Goal: Find specific page/section: Find specific page/section

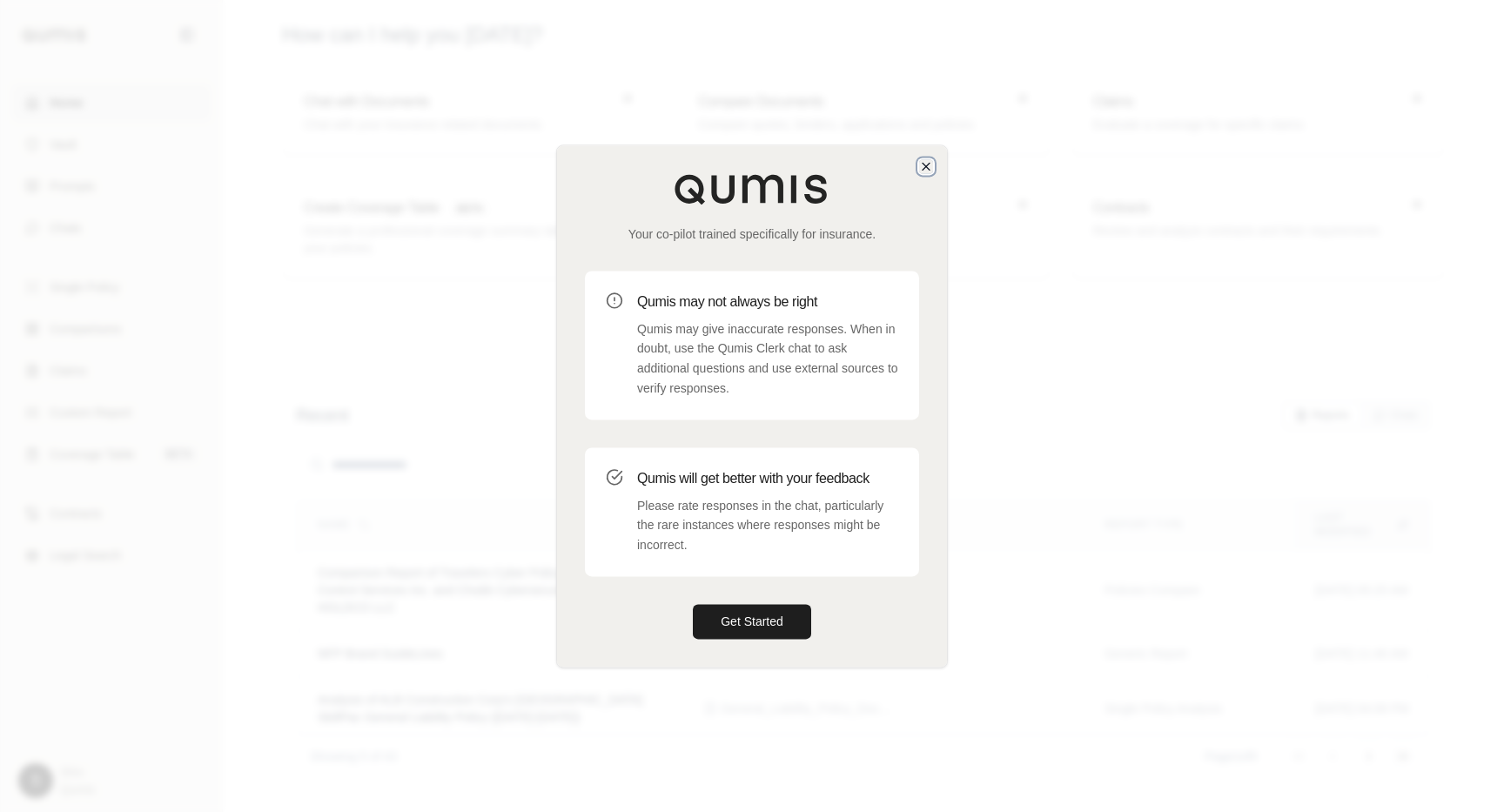
click at [928, 161] on icon "button" at bounding box center [926, 166] width 14 height 14
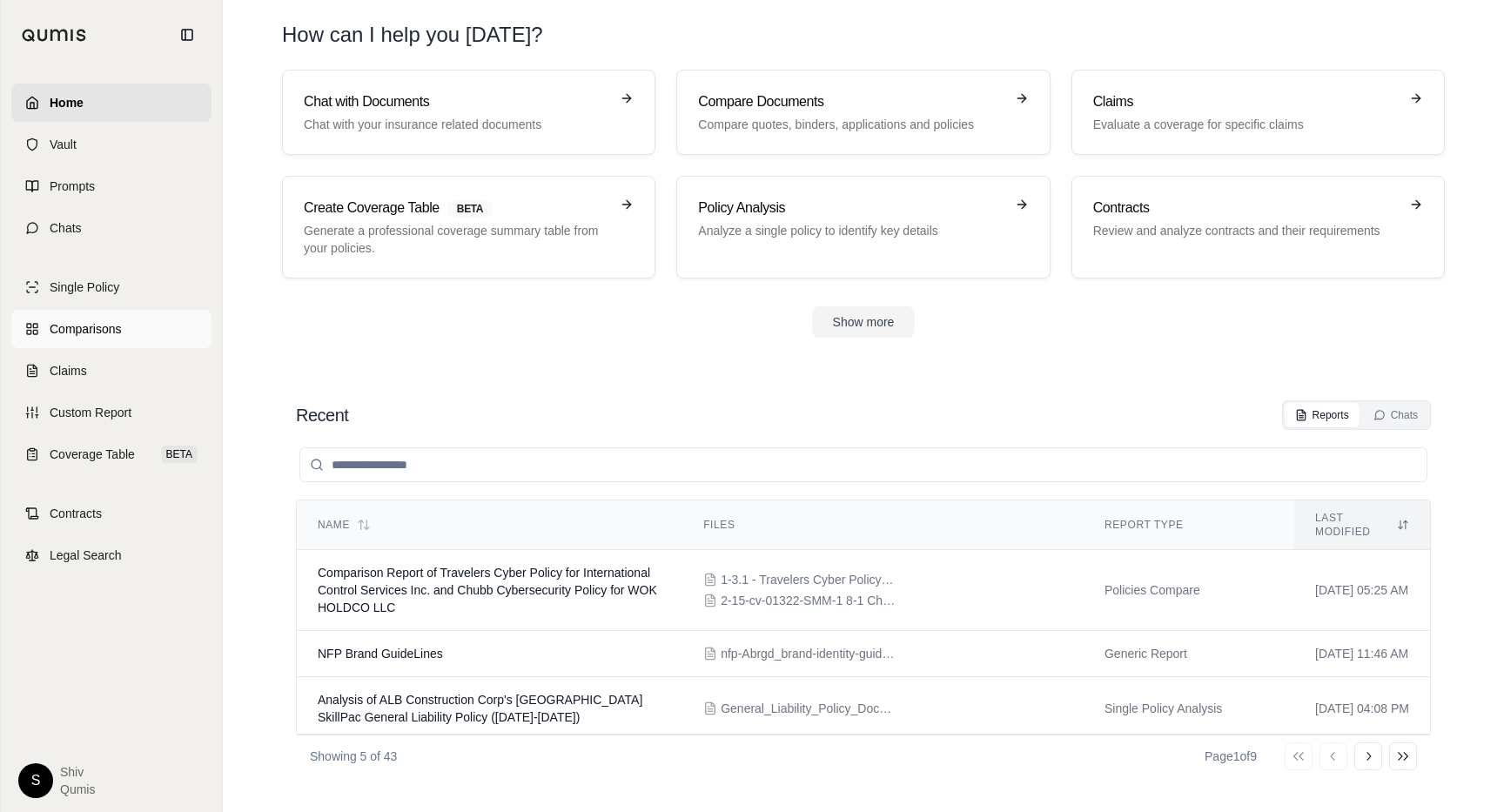
click at [97, 333] on span "Comparisons" at bounding box center [85, 329] width 72 height 18
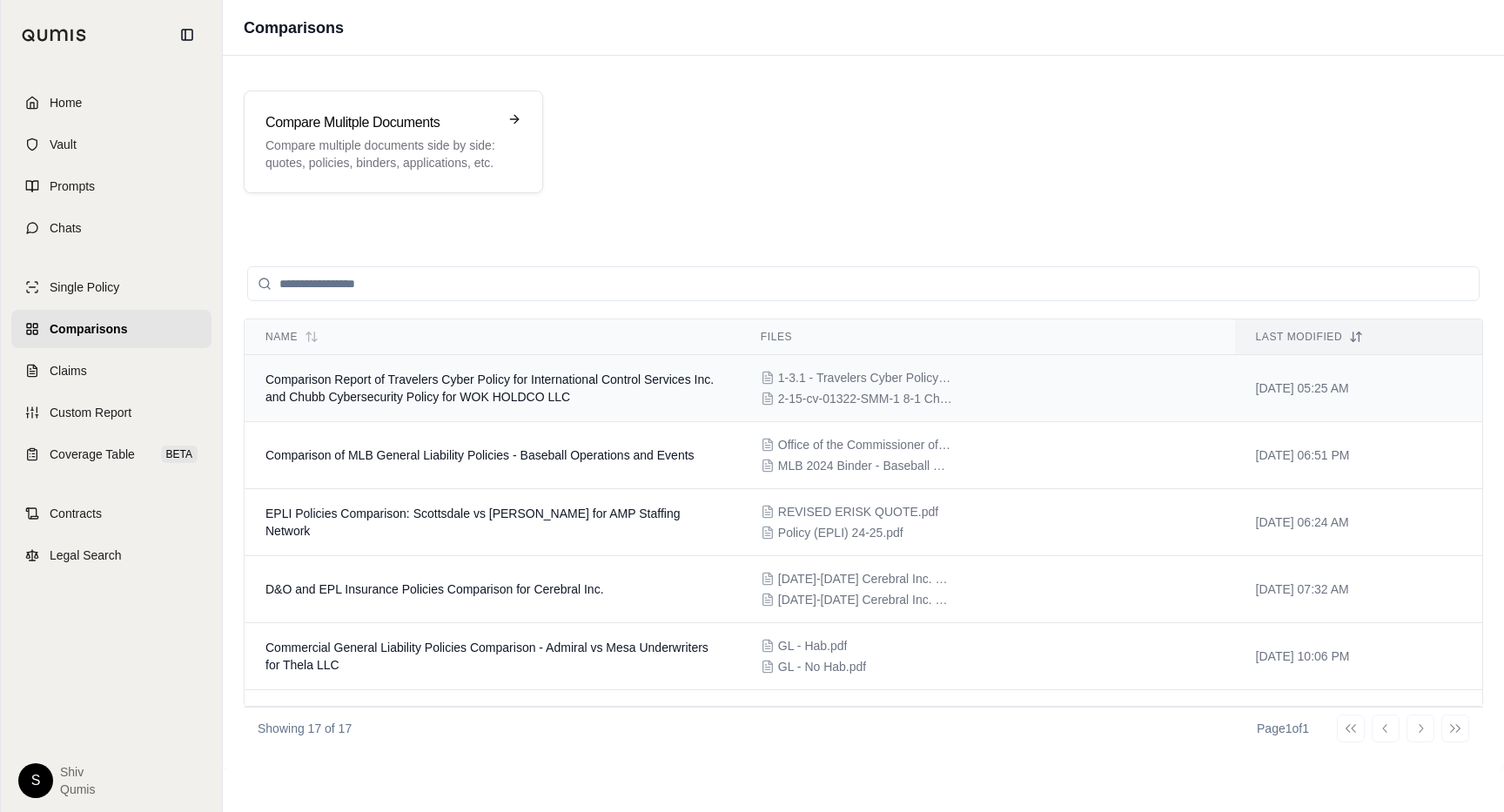
click at [514, 394] on span "Comparison Report of Travelers Cyber Policy for International Control Services …" at bounding box center [490, 387] width 449 height 31
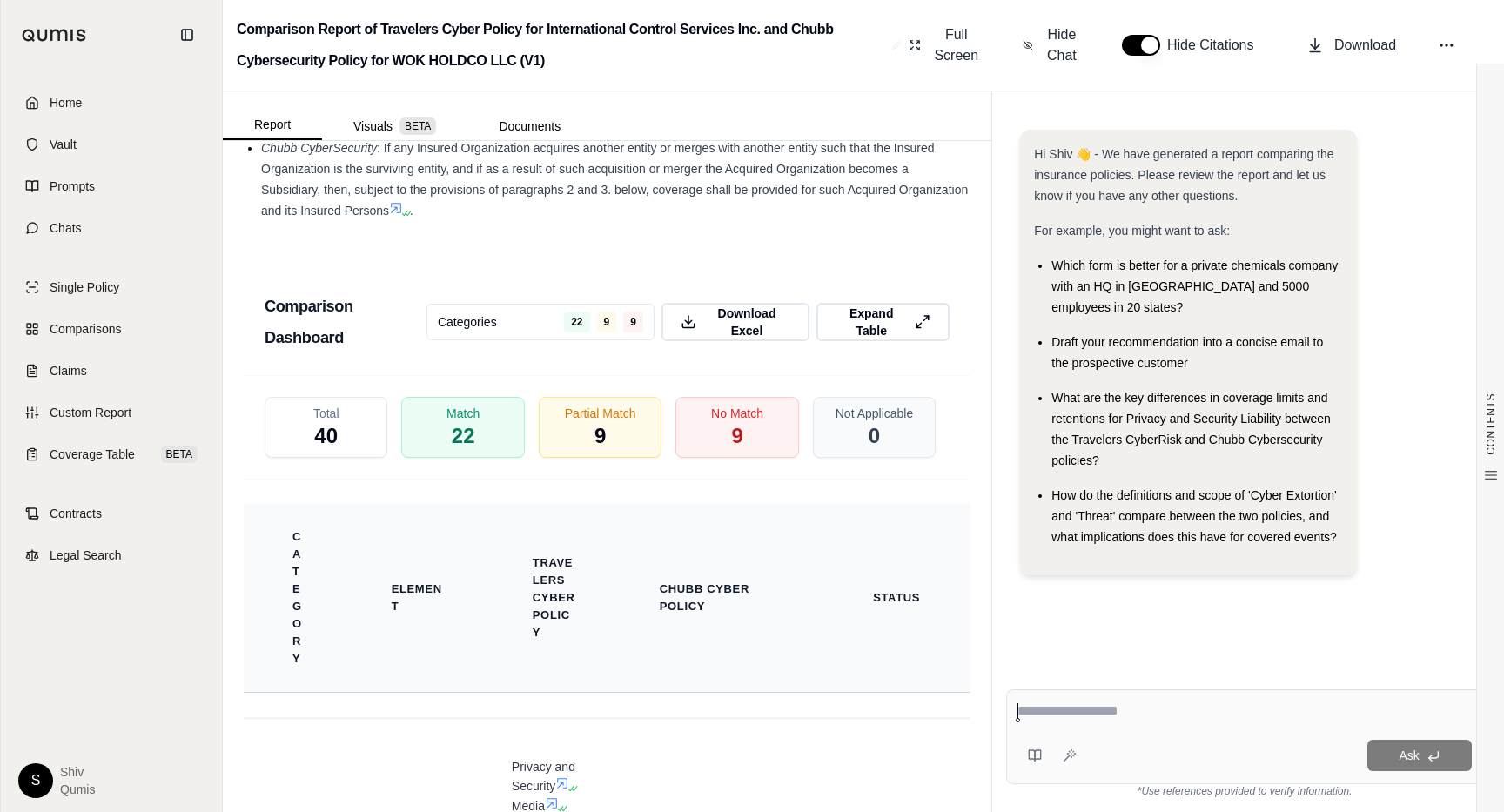
scroll to position [3836, 0]
